Goal: Task Accomplishment & Management: Manage account settings

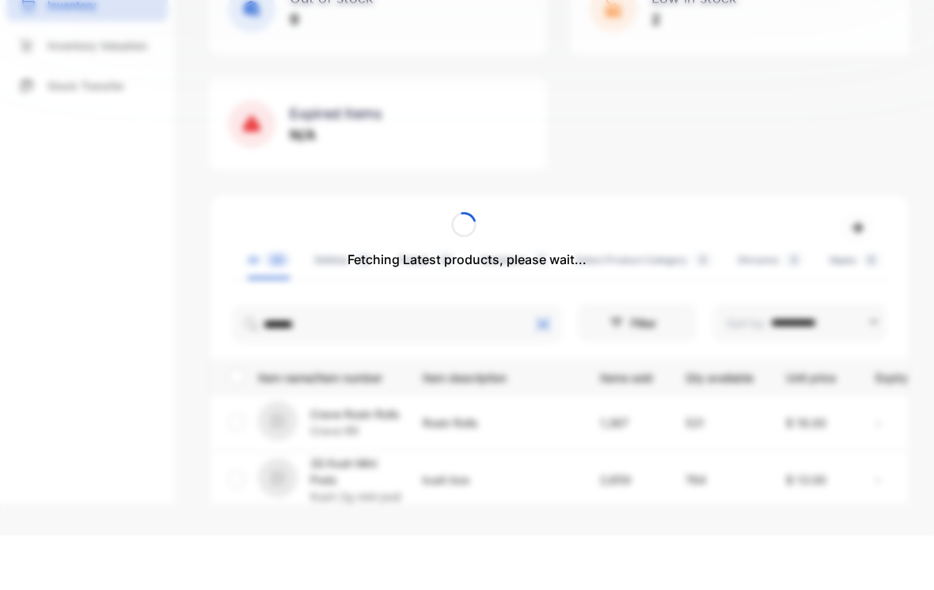
scroll to position [92, 0]
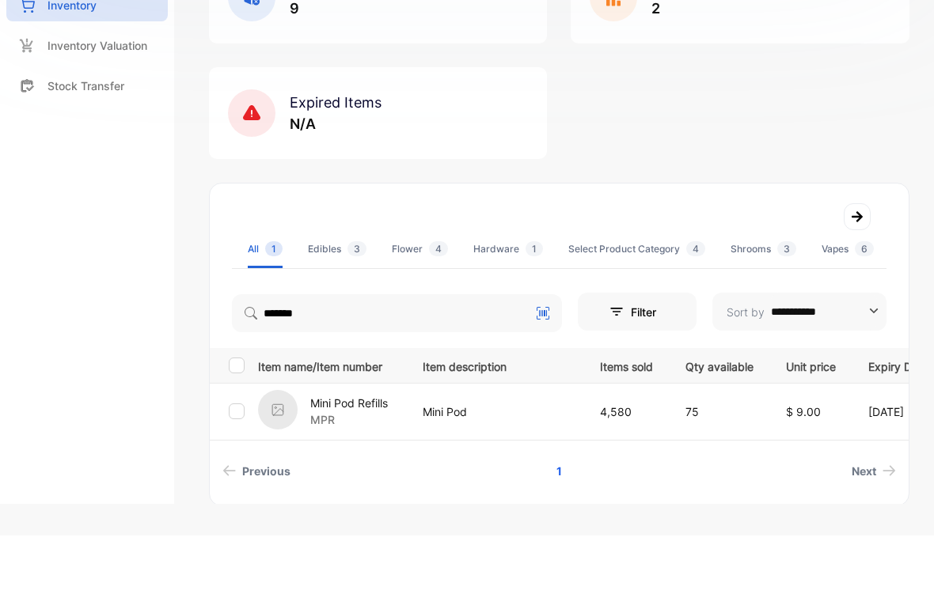
type input "*******"
click at [309, 445] on div "Mini Pod Refills MPR" at bounding box center [330, 467] width 145 height 44
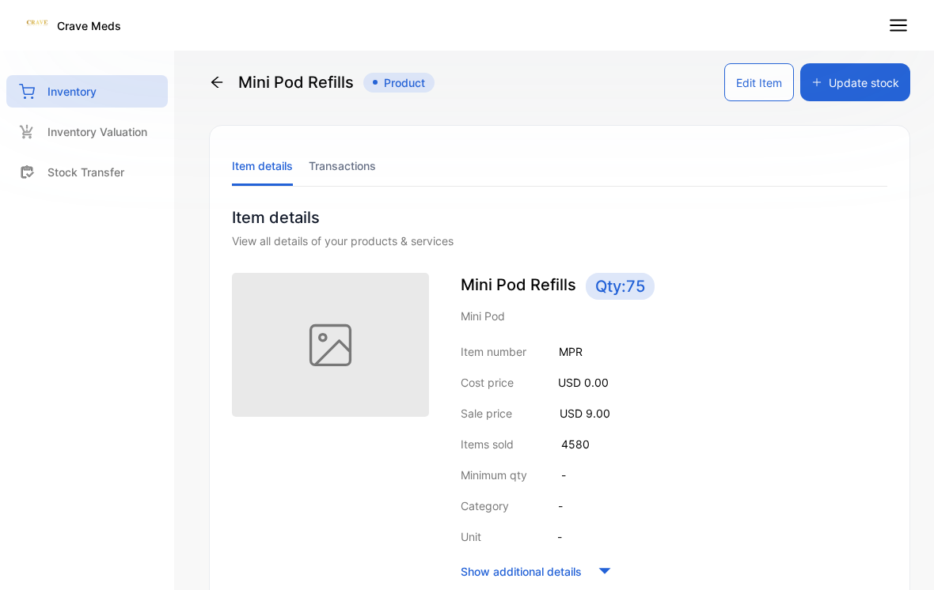
click at [866, 98] on button "Update stock" at bounding box center [855, 82] width 110 height 38
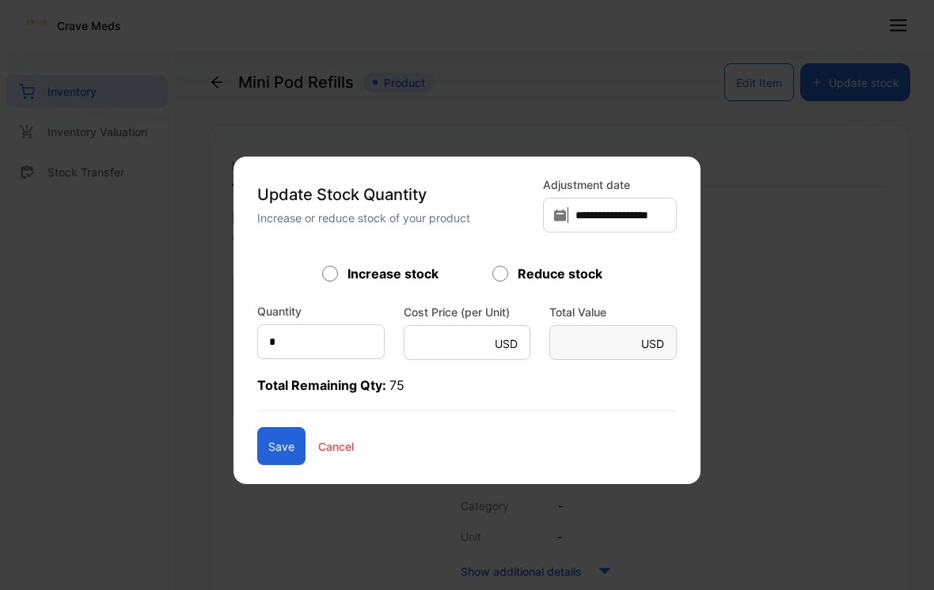
click at [345, 368] on form "Increase stock Reduce stock Quantity * Cost Price (per Unit) USD * Total Value …" at bounding box center [466, 364] width 419 height 201
click at [306, 378] on p "Total Remaining Qty: 75" at bounding box center [466, 394] width 419 height 36
click at [303, 385] on p "Total Remaining Qty: 75" at bounding box center [466, 394] width 419 height 36
click at [305, 379] on p "Total Remaining Qty: 75" at bounding box center [466, 394] width 419 height 36
click at [305, 373] on form "Increase stock Reduce stock Quantity * Cost Price (per Unit) USD * Total Value …" at bounding box center [466, 364] width 419 height 201
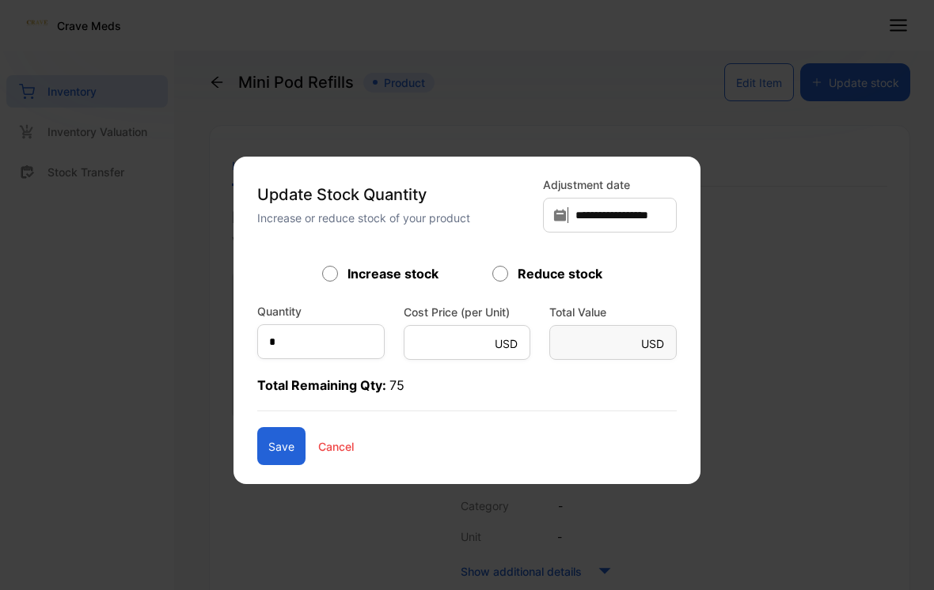
click at [307, 377] on p "Total Remaining Qty: 75" at bounding box center [466, 394] width 419 height 36
click at [314, 379] on p "Total Remaining Qty: 75" at bounding box center [466, 394] width 419 height 36
click at [343, 358] on input "*" at bounding box center [320, 341] width 127 height 35
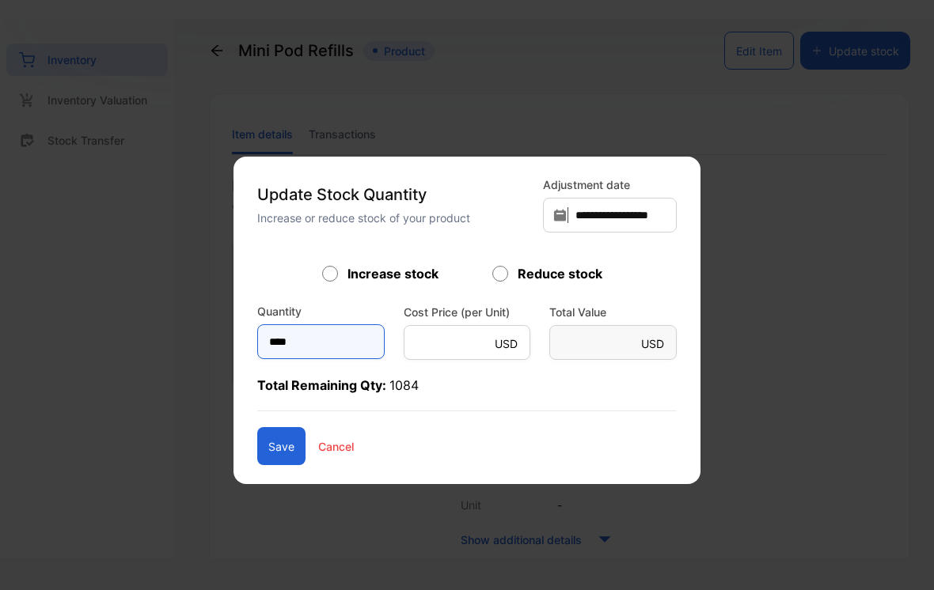
type input "****"
click at [283, 442] on button "Save" at bounding box center [281, 446] width 48 height 38
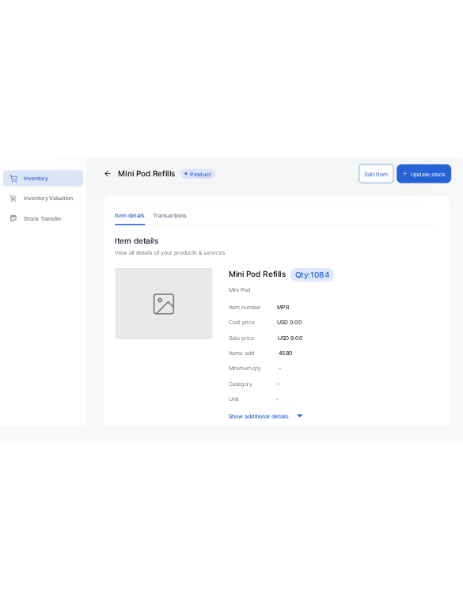
scroll to position [0, 0]
